Goal: Transaction & Acquisition: Download file/media

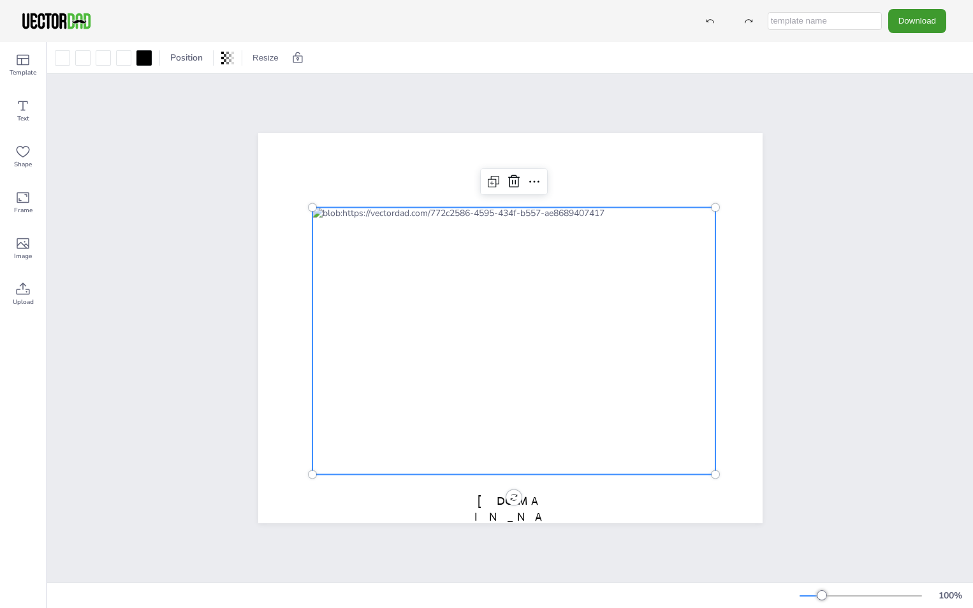
click at [491, 433] on div at bounding box center [513, 340] width 403 height 267
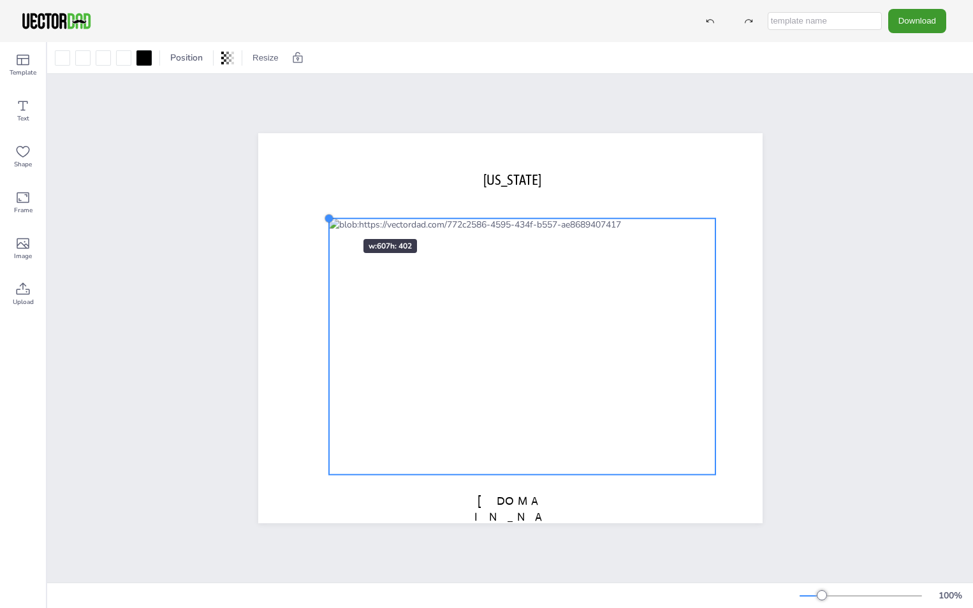
drag, startPoint x: 308, startPoint y: 205, endPoint x: 328, endPoint y: 217, distance: 22.6
click at [328, 217] on div at bounding box center [329, 219] width 10 height 10
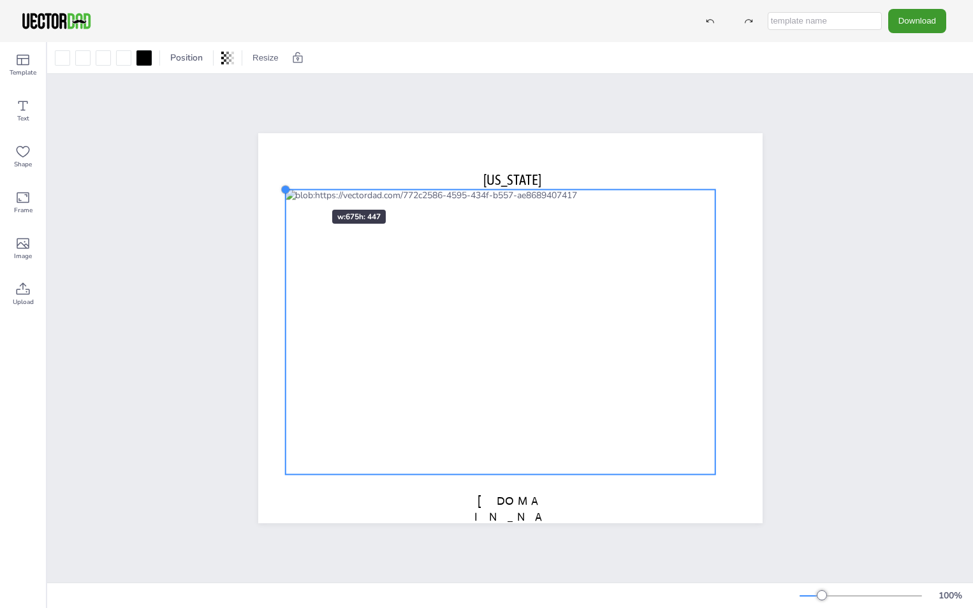
drag, startPoint x: 328, startPoint y: 217, endPoint x: 294, endPoint y: 187, distance: 45.1
click at [294, 187] on div "[US_STATE] [DOMAIN_NAME]" at bounding box center [510, 328] width 504 height 390
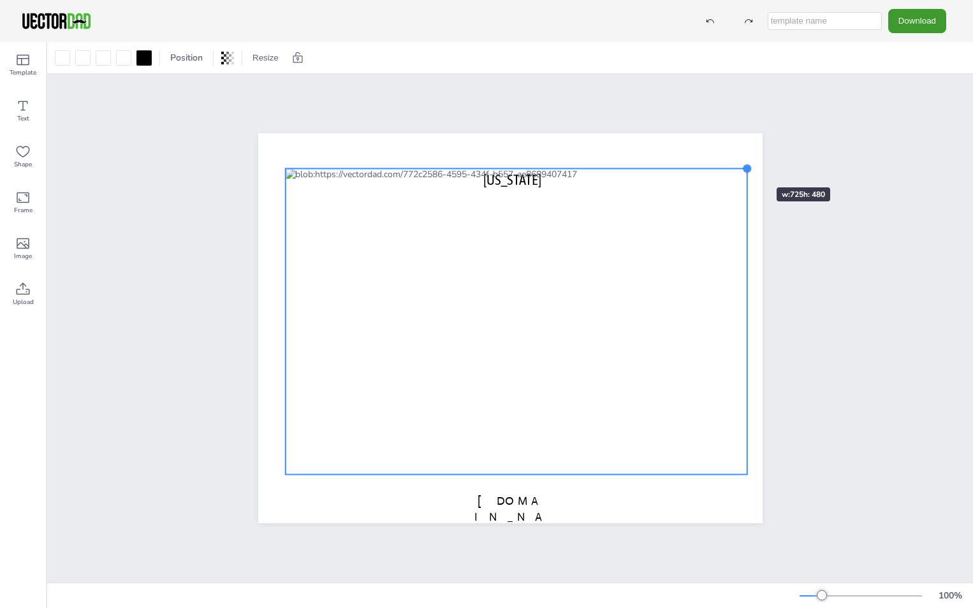
drag, startPoint x: 709, startPoint y: 185, endPoint x: 739, endPoint y: 164, distance: 36.1
click at [742, 164] on div at bounding box center [747, 168] width 10 height 10
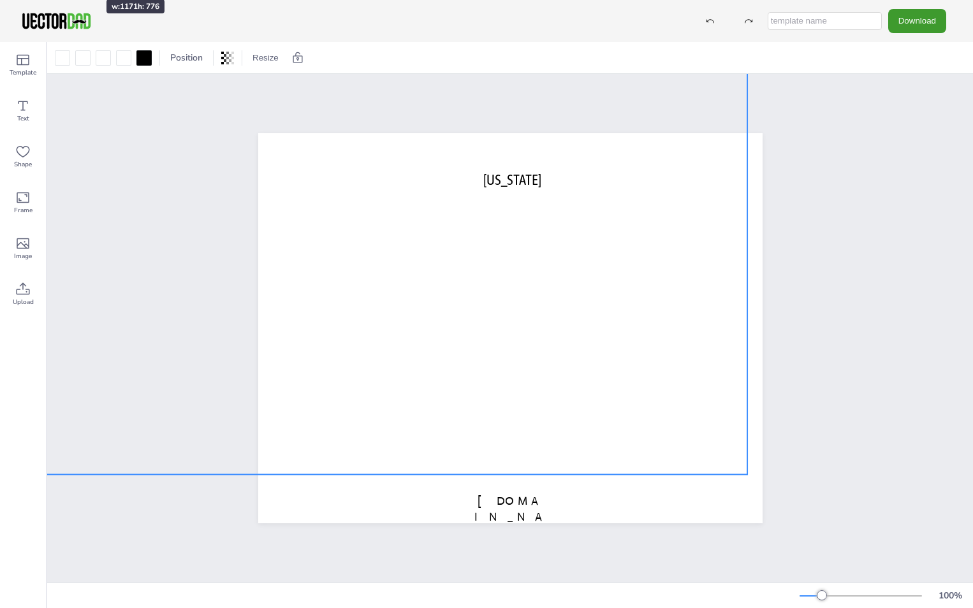
drag, startPoint x: 276, startPoint y: 165, endPoint x: 19, endPoint y: -46, distance: 332.4
click at [19, 0] on html "Download Template Text Shape Frame Image Upload Position Resize [US_STATE] [DOM…" at bounding box center [486, 304] width 973 height 608
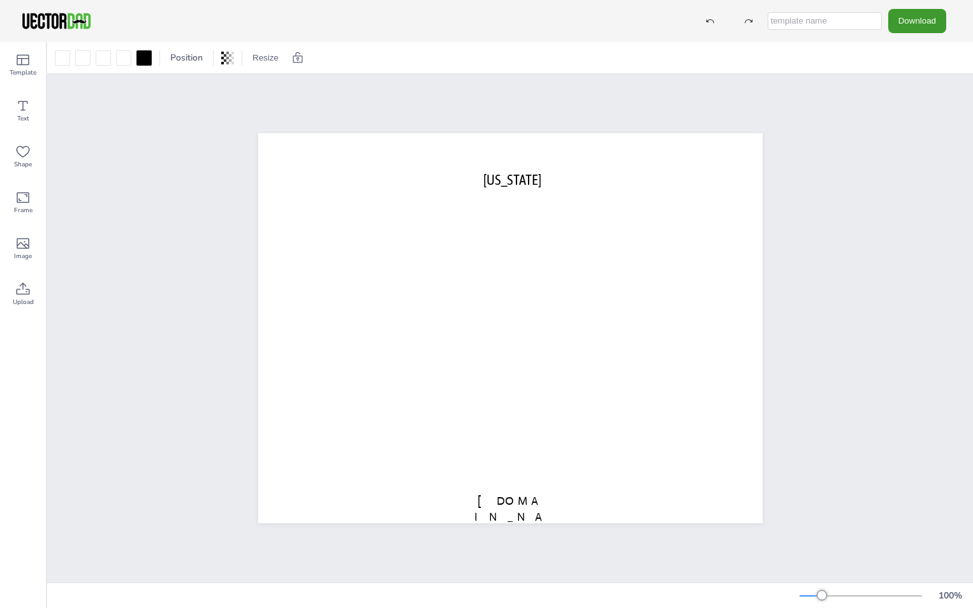
drag, startPoint x: 744, startPoint y: 470, endPoint x: 930, endPoint y: 552, distance: 202.6
click at [972, 607] on html "Download Template Text Shape Frame Image Upload Position Resize [US_STATE] [DOM…" at bounding box center [486, 304] width 973 height 608
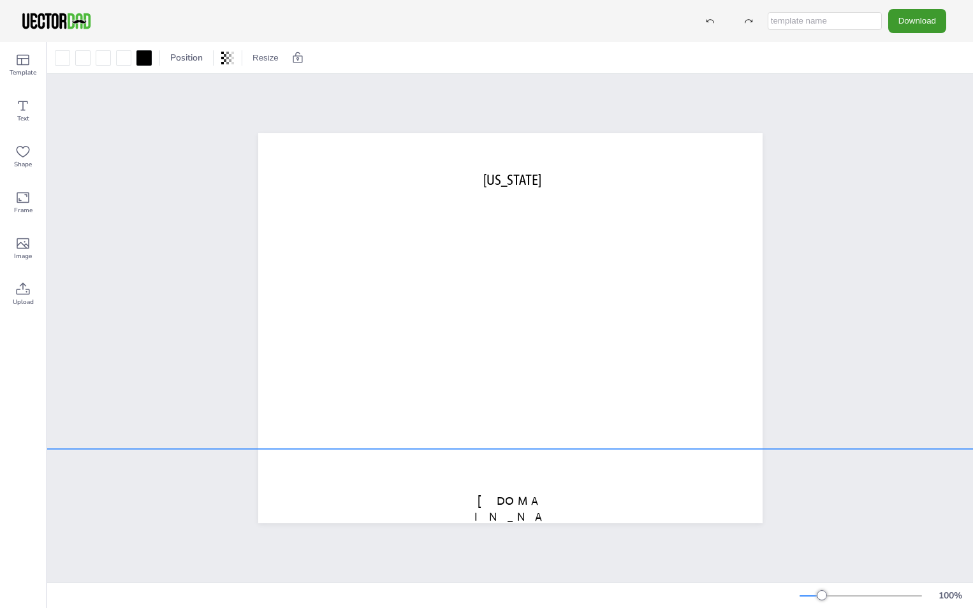
drag, startPoint x: 518, startPoint y: 382, endPoint x: 527, endPoint y: 194, distance: 187.6
click at [527, 194] on div at bounding box center [557, 68] width 1149 height 762
click at [907, 17] on button "Download" at bounding box center [917, 21] width 58 height 24
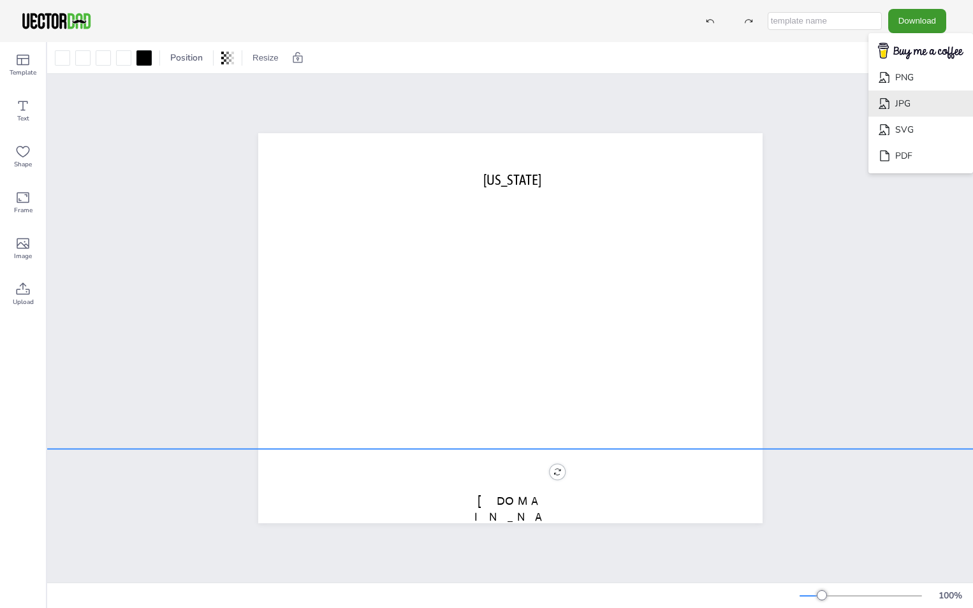
click at [906, 95] on li "JPG" at bounding box center [920, 104] width 105 height 26
